Goal: Transaction & Acquisition: Purchase product/service

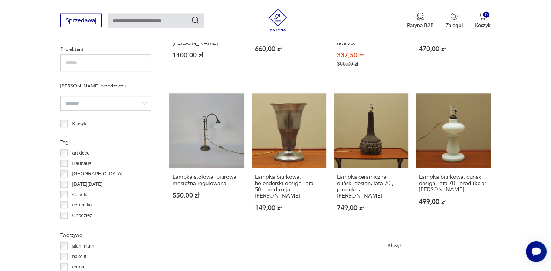
scroll to position [497, 0]
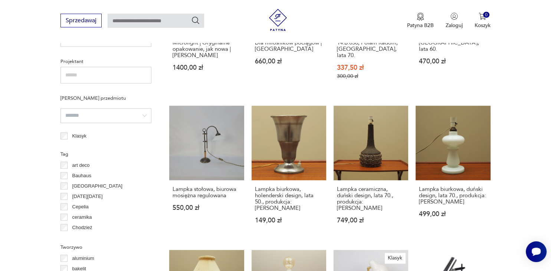
drag, startPoint x: 0, startPoint y: 0, endPoint x: 536, endPoint y: 108, distance: 546.8
click at [536, 108] on section "Filtruj produkty Cena MIN MAX OK Promocja Datowanie OK Kraj pochodzenia [GEOGRA…" at bounding box center [275, 119] width 551 height 661
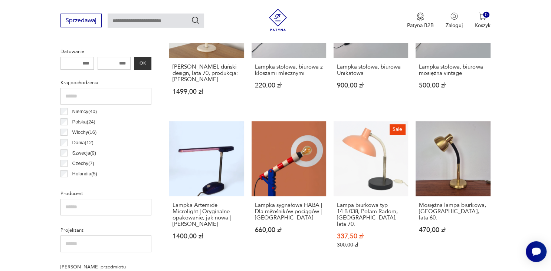
scroll to position [327, 0]
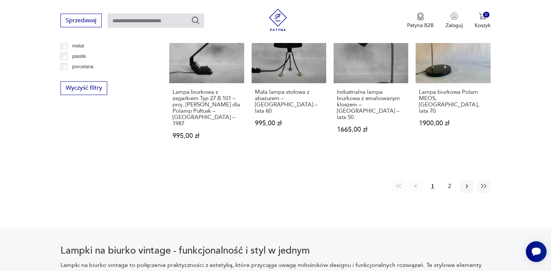
scroll to position [740, 0]
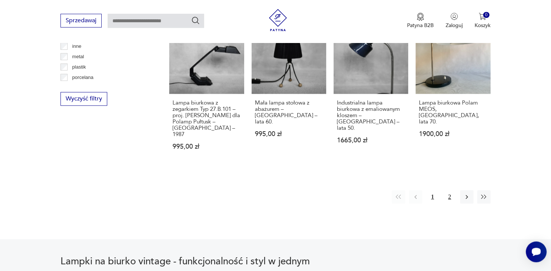
click at [451, 190] on button "2" at bounding box center [449, 196] width 13 height 13
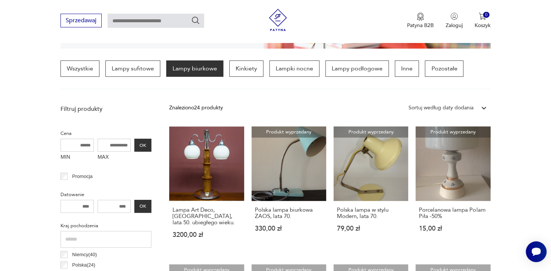
scroll to position [184, 0]
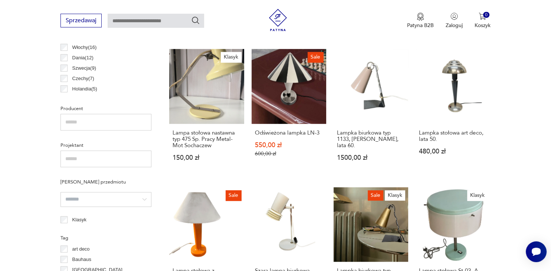
scroll to position [416, 0]
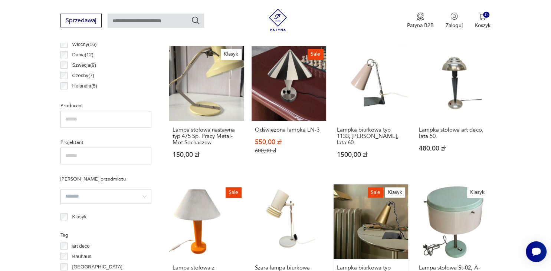
click at [404, 213] on link "Sale Klasyk Lampka biurkowa typ 1133, [PERSON_NAME] 800,00 zł 1000,00 zł" at bounding box center [370, 257] width 75 height 147
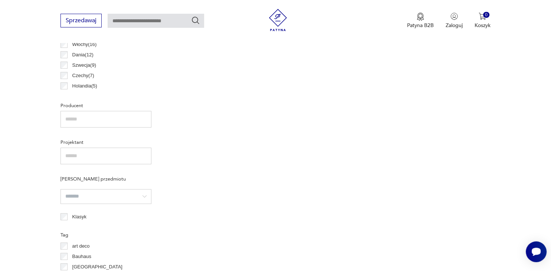
scroll to position [416, 0]
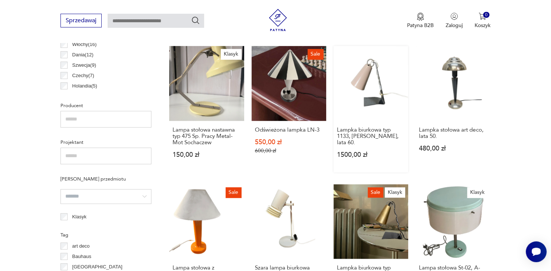
click at [371, 86] on link "Lampka biurkowa typ 1133, [PERSON_NAME], lata 60. 1500,00 zł" at bounding box center [370, 109] width 75 height 126
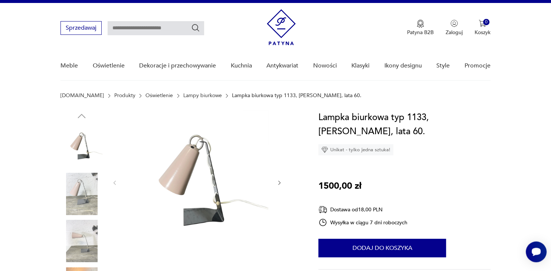
scroll to position [8, 0]
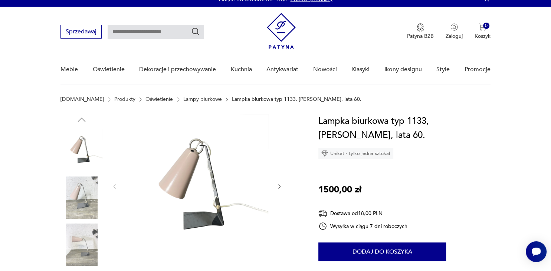
click at [280, 185] on icon "button" at bounding box center [279, 187] width 6 height 6
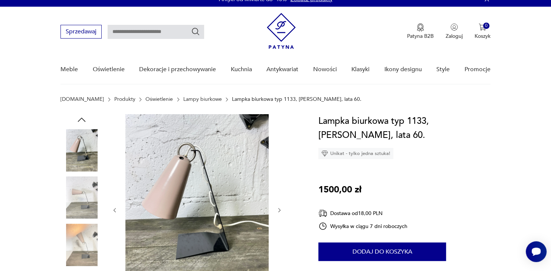
click at [280, 185] on div at bounding box center [197, 210] width 171 height 192
click at [280, 210] on icon "button" at bounding box center [279, 210] width 6 height 6
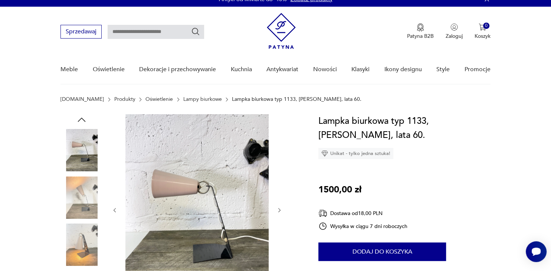
click at [280, 210] on icon "button" at bounding box center [279, 210] width 6 height 6
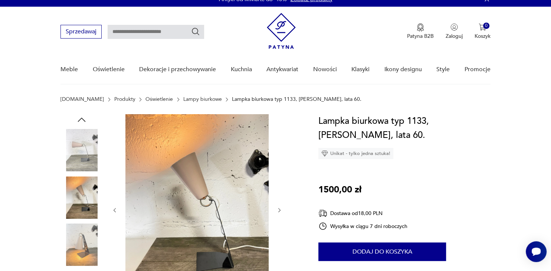
click at [280, 210] on icon "button" at bounding box center [279, 210] width 6 height 6
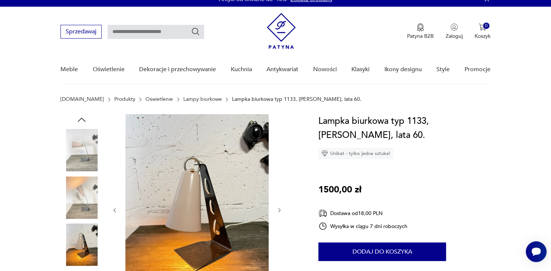
click at [280, 210] on icon "button" at bounding box center [279, 210] width 6 height 6
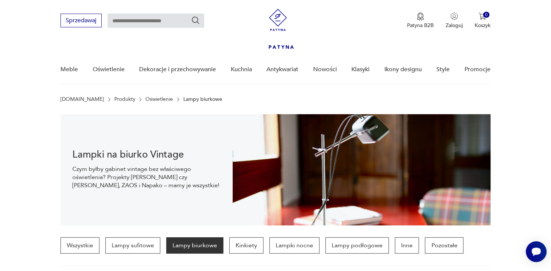
scroll to position [416, 0]
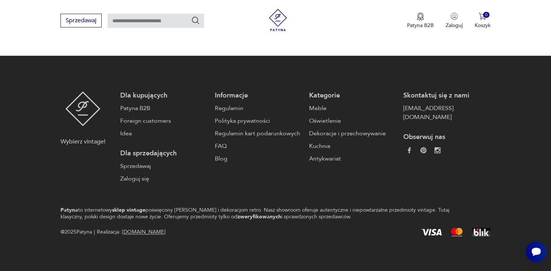
scroll to position [1067, 0]
